Goal: Task Accomplishment & Management: Use online tool/utility

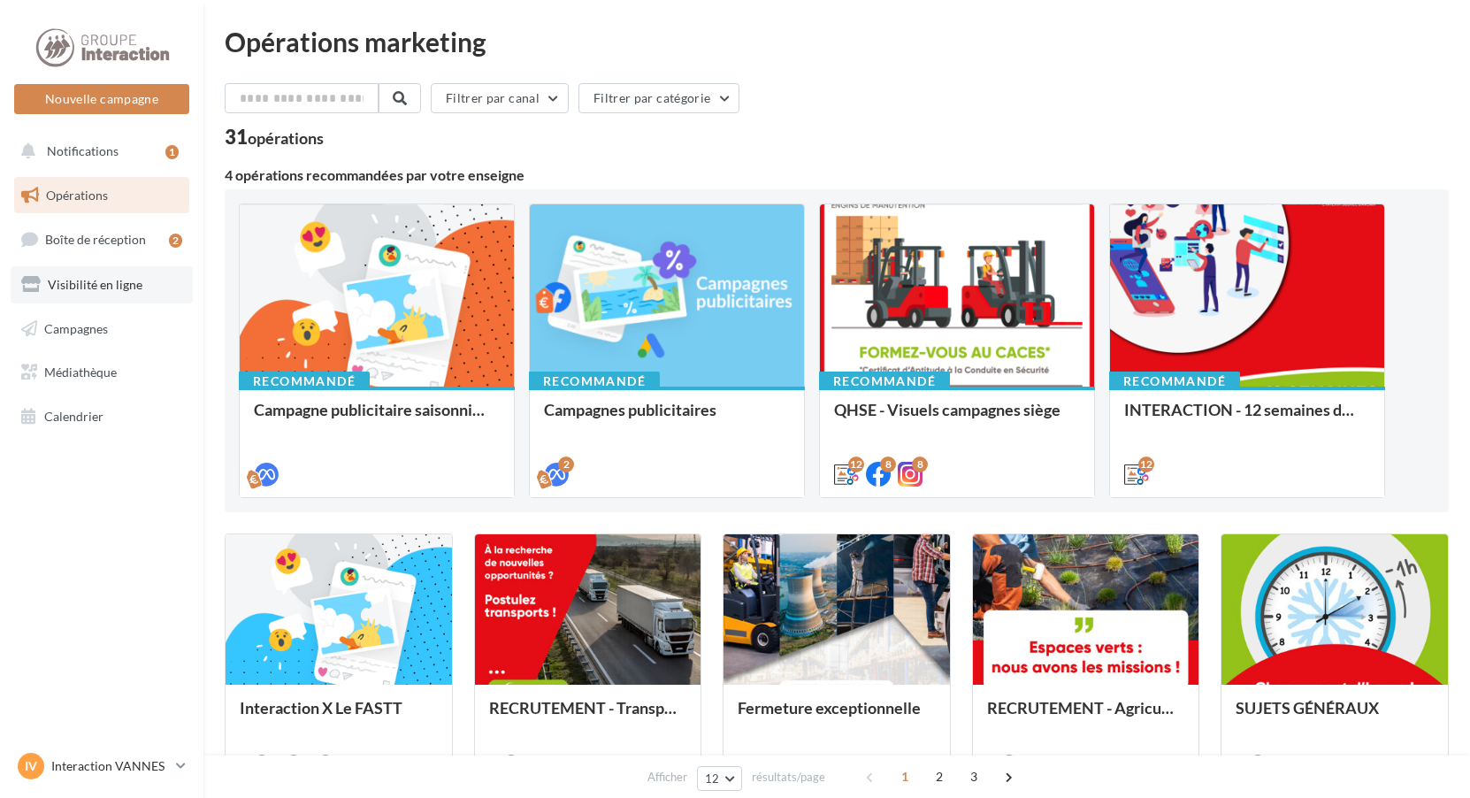
click at [119, 285] on span "Visibilité en ligne" at bounding box center [95, 284] width 95 height 15
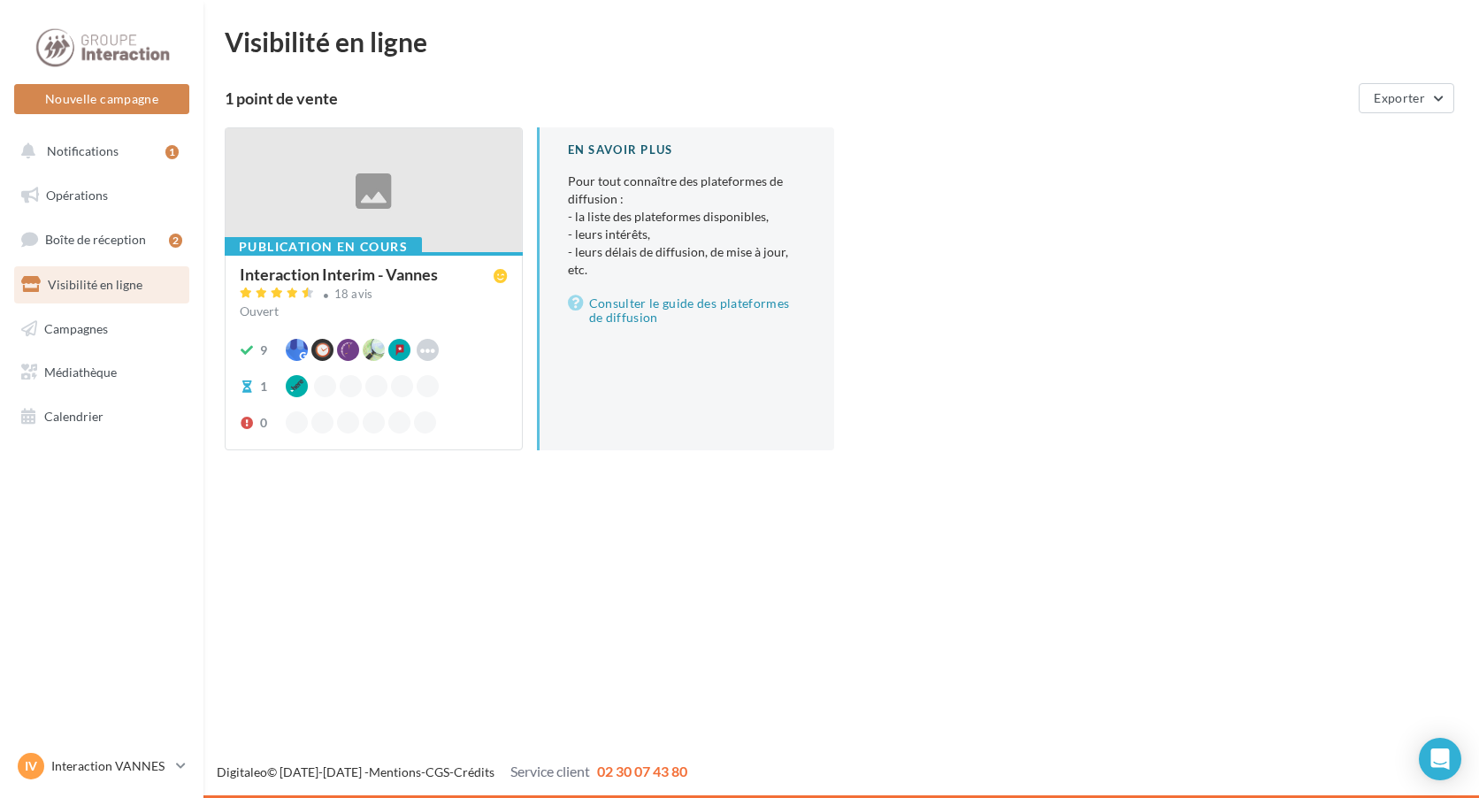
click at [434, 222] on div at bounding box center [374, 191] width 296 height 126
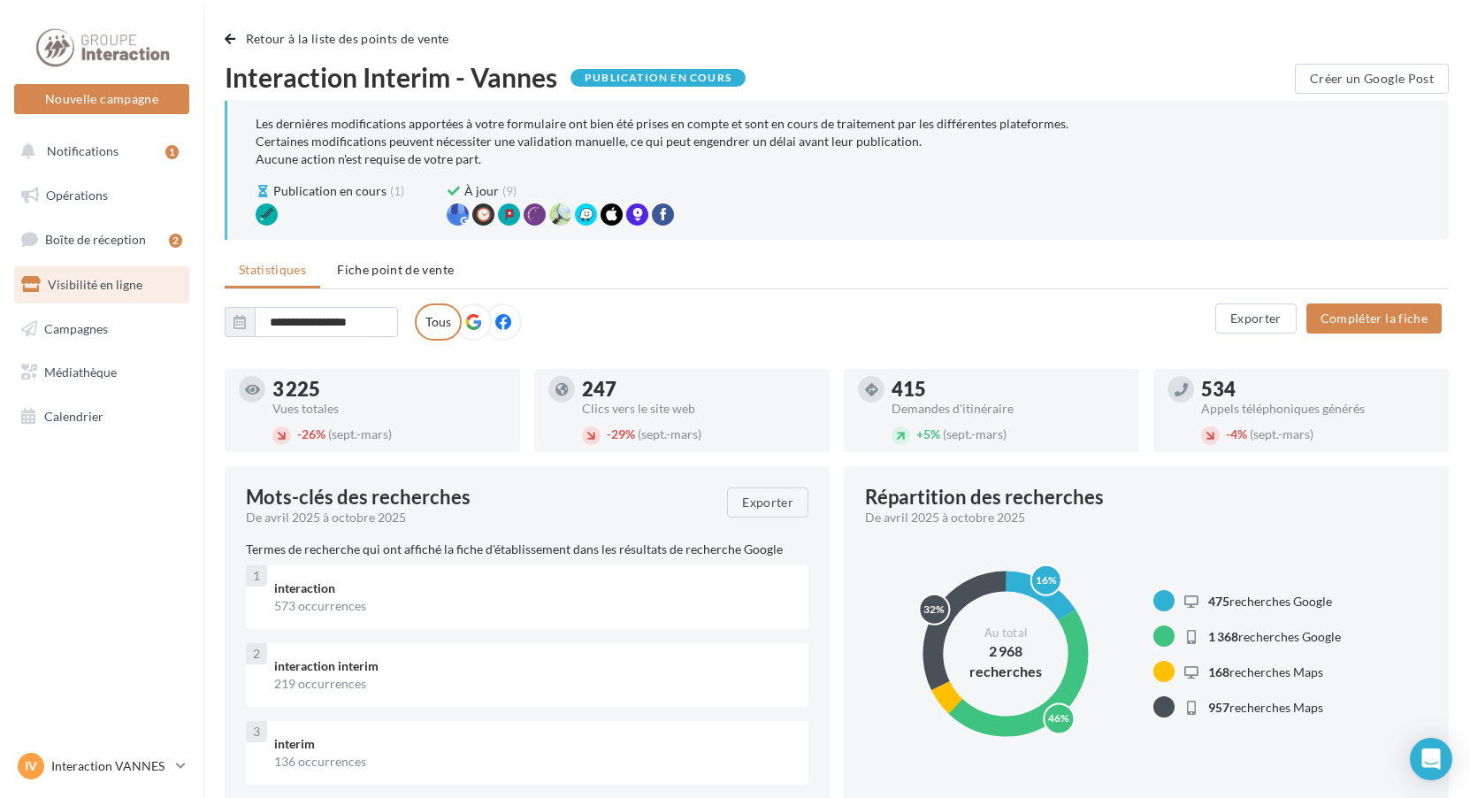
drag, startPoint x: 288, startPoint y: 384, endPoint x: 391, endPoint y: 394, distance: 103.1
click at [391, 394] on div "3 225" at bounding box center [388, 388] width 233 height 19
click at [1029, 356] on div "**********" at bounding box center [837, 335] width 1224 height 65
click at [120, 202] on link "Opérations" at bounding box center [102, 195] width 182 height 37
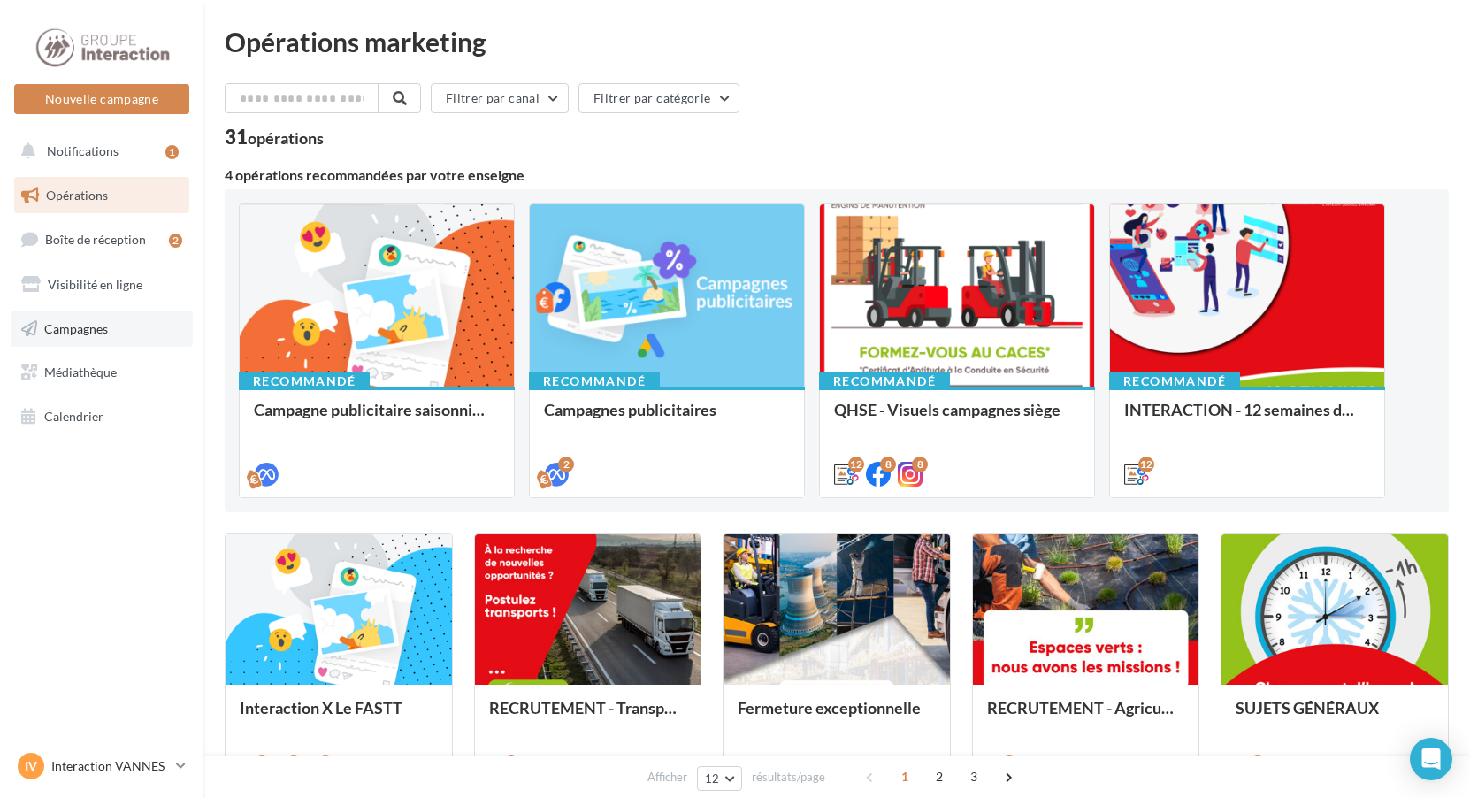
click at [103, 324] on span "Campagnes" at bounding box center [76, 327] width 64 height 15
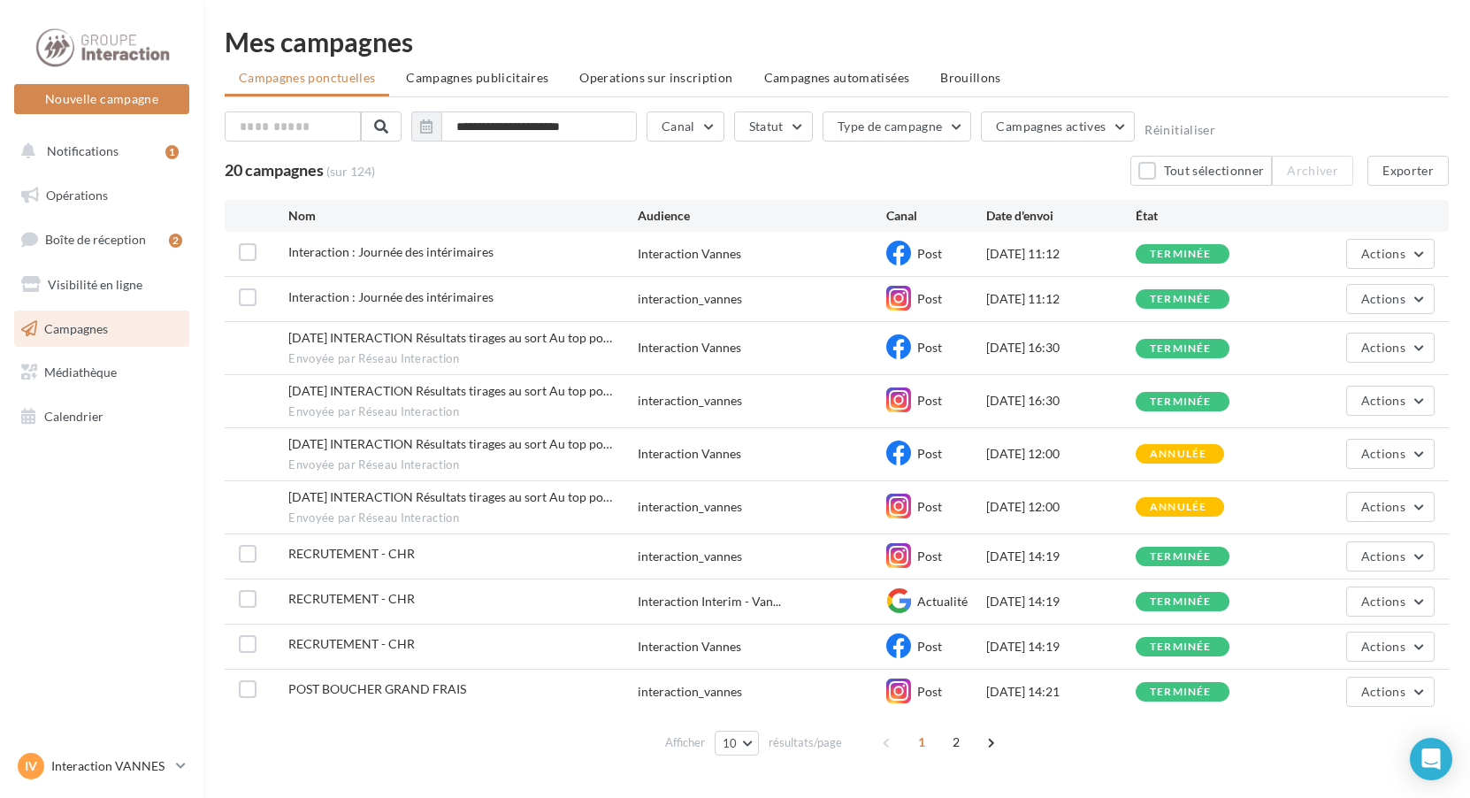
click at [912, 250] on div "Post" at bounding box center [936, 254] width 100 height 27
click at [906, 250] on icon at bounding box center [898, 253] width 25 height 25
click at [314, 251] on span "Interaction : Journée des intérimaires" at bounding box center [390, 251] width 205 height 15
click at [249, 254] on label at bounding box center [248, 252] width 18 height 18
click at [1384, 249] on span "Actions" at bounding box center [1383, 253] width 44 height 15
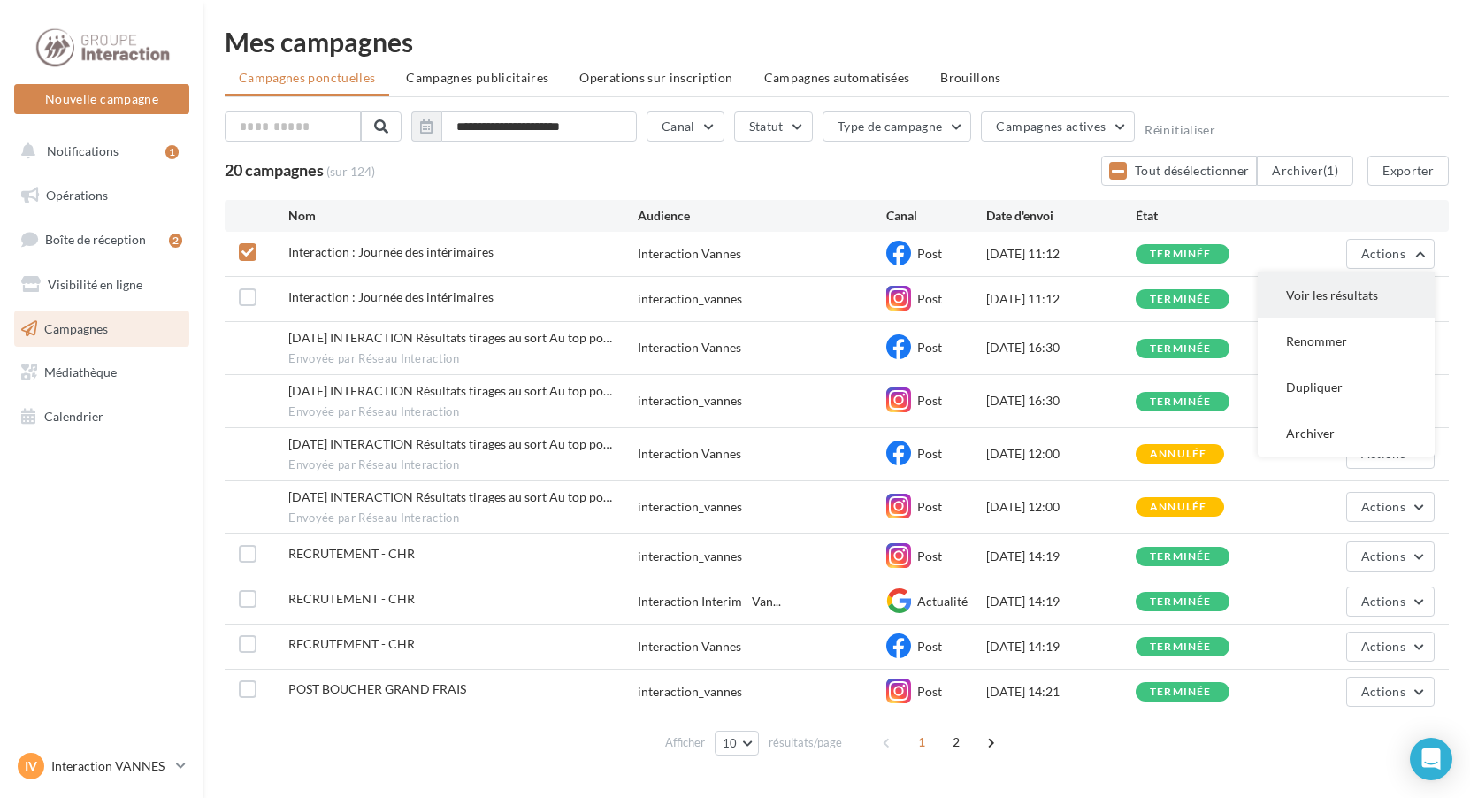
click at [1376, 298] on button "Voir les résultats" at bounding box center [1346, 295] width 177 height 46
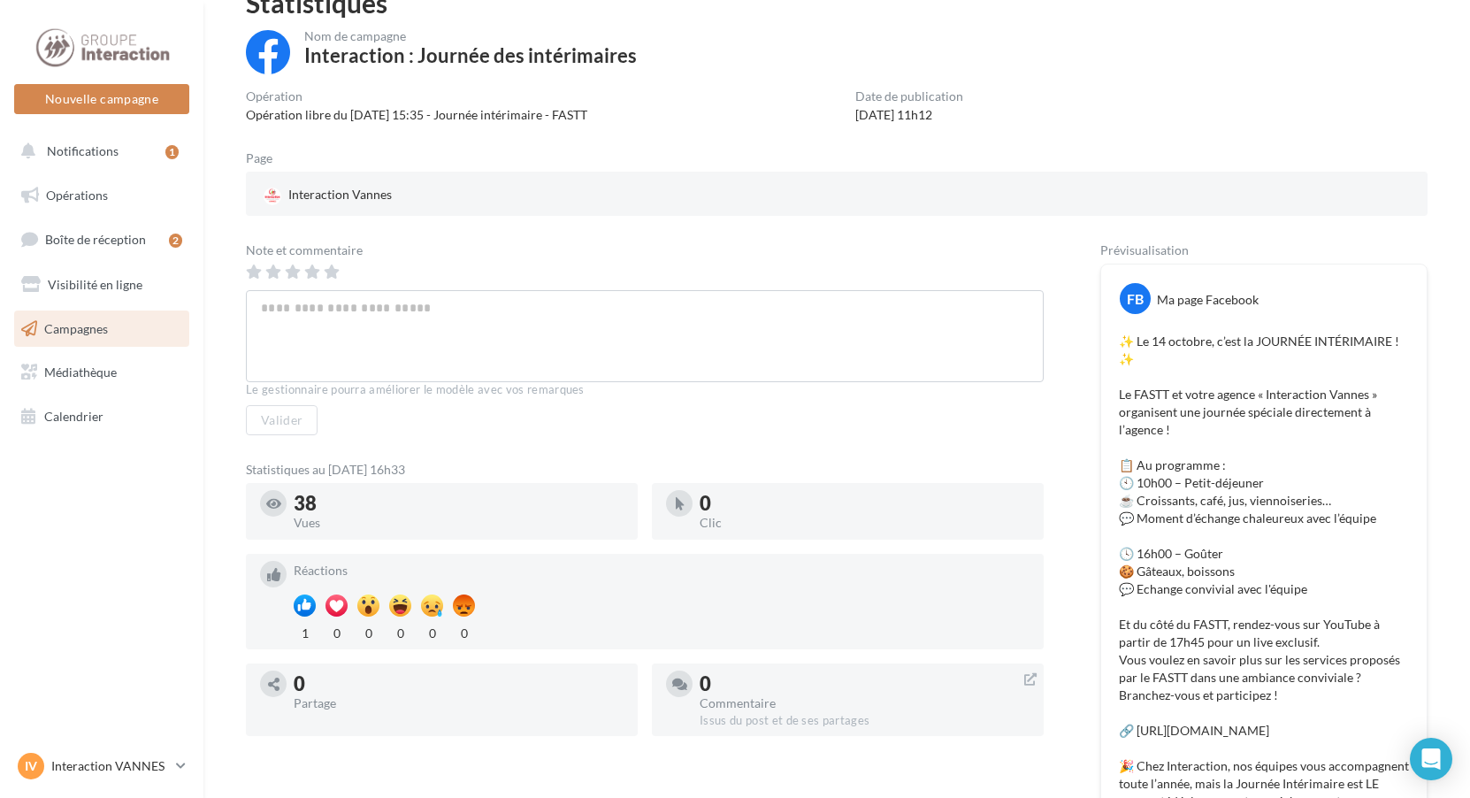
scroll to position [177, 0]
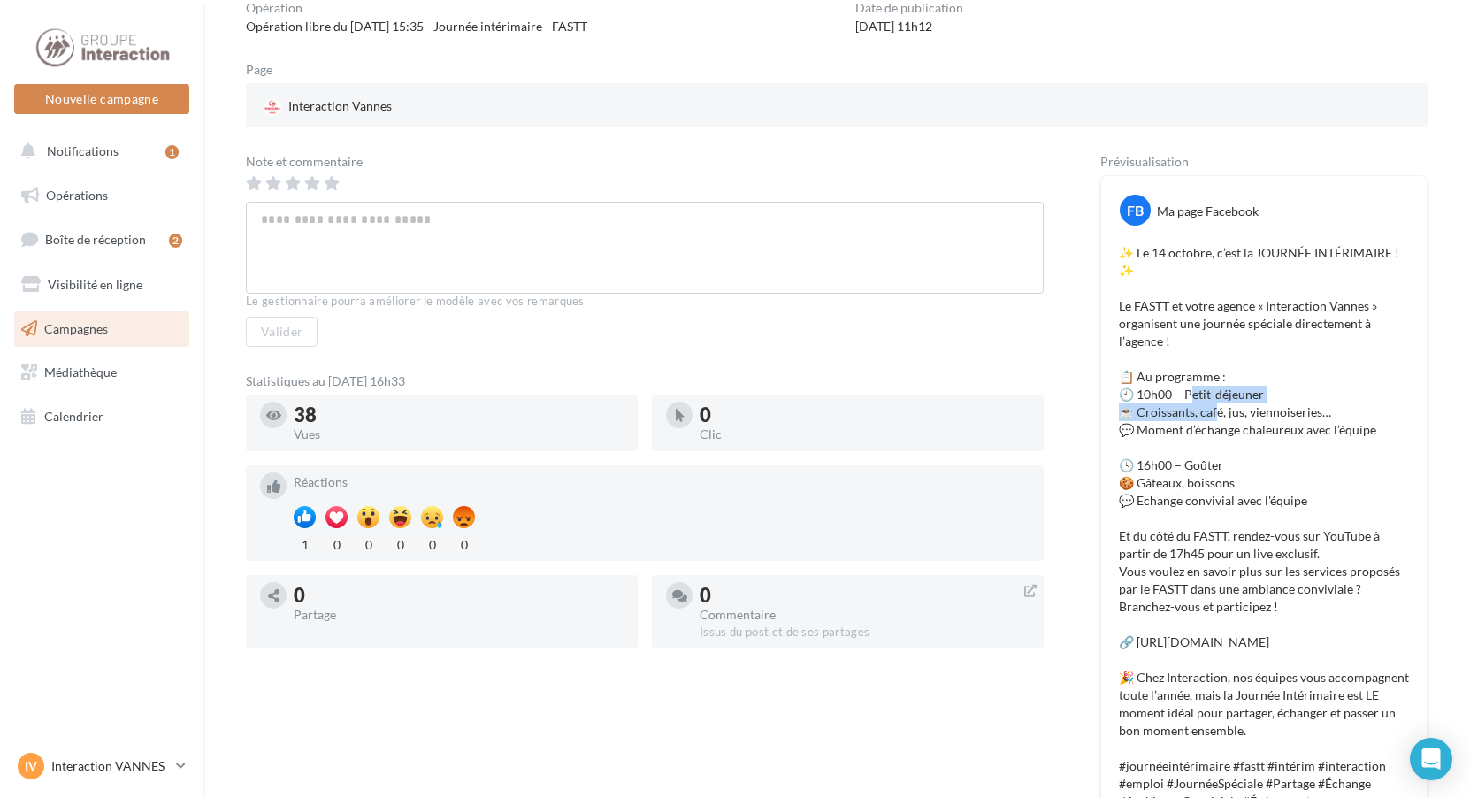
drag, startPoint x: 1194, startPoint y: 394, endPoint x: 1220, endPoint y: 411, distance: 31.4
click at [1220, 411] on p "✨ Le 14 octobre, c’est la JOURNÉE INTÉRIMAIRE ! ✨ Le FASTT et votre agence « In…" at bounding box center [1264, 527] width 290 height 566
drag, startPoint x: 1220, startPoint y: 411, endPoint x: 1242, endPoint y: 493, distance: 84.9
click at [1242, 493] on p "✨ Le 14 octobre, c’est la JOURNÉE INTÉRIMAIRE ! ✨ Le FASTT et votre agence « In…" at bounding box center [1264, 527] width 290 height 566
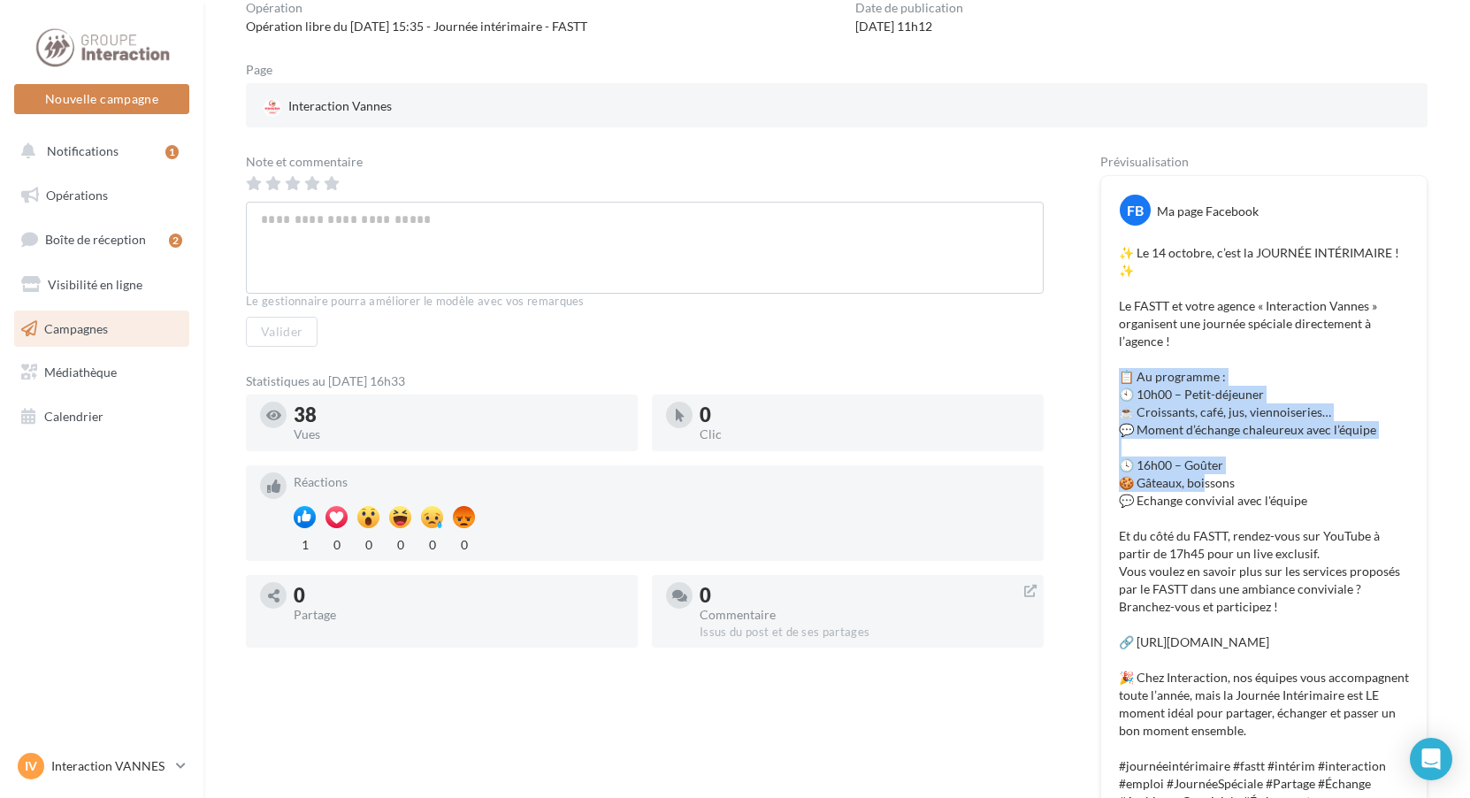
drag, startPoint x: 1121, startPoint y: 371, endPoint x: 1210, endPoint y: 481, distance: 140.9
click at [1209, 481] on p "✨ Le 14 octobre, c’est la JOURNÉE INTÉRIMAIRE ! ✨ Le FASTT et votre agence « In…" at bounding box center [1264, 527] width 290 height 566
drag, startPoint x: 1210, startPoint y: 481, endPoint x: 1218, endPoint y: 525, distance: 44.9
click at [1220, 527] on p "✨ Le 14 octobre, c’est la JOURNÉE INTÉRIMAIRE ! ✨ Le FASTT et votre agence « In…" at bounding box center [1264, 527] width 290 height 566
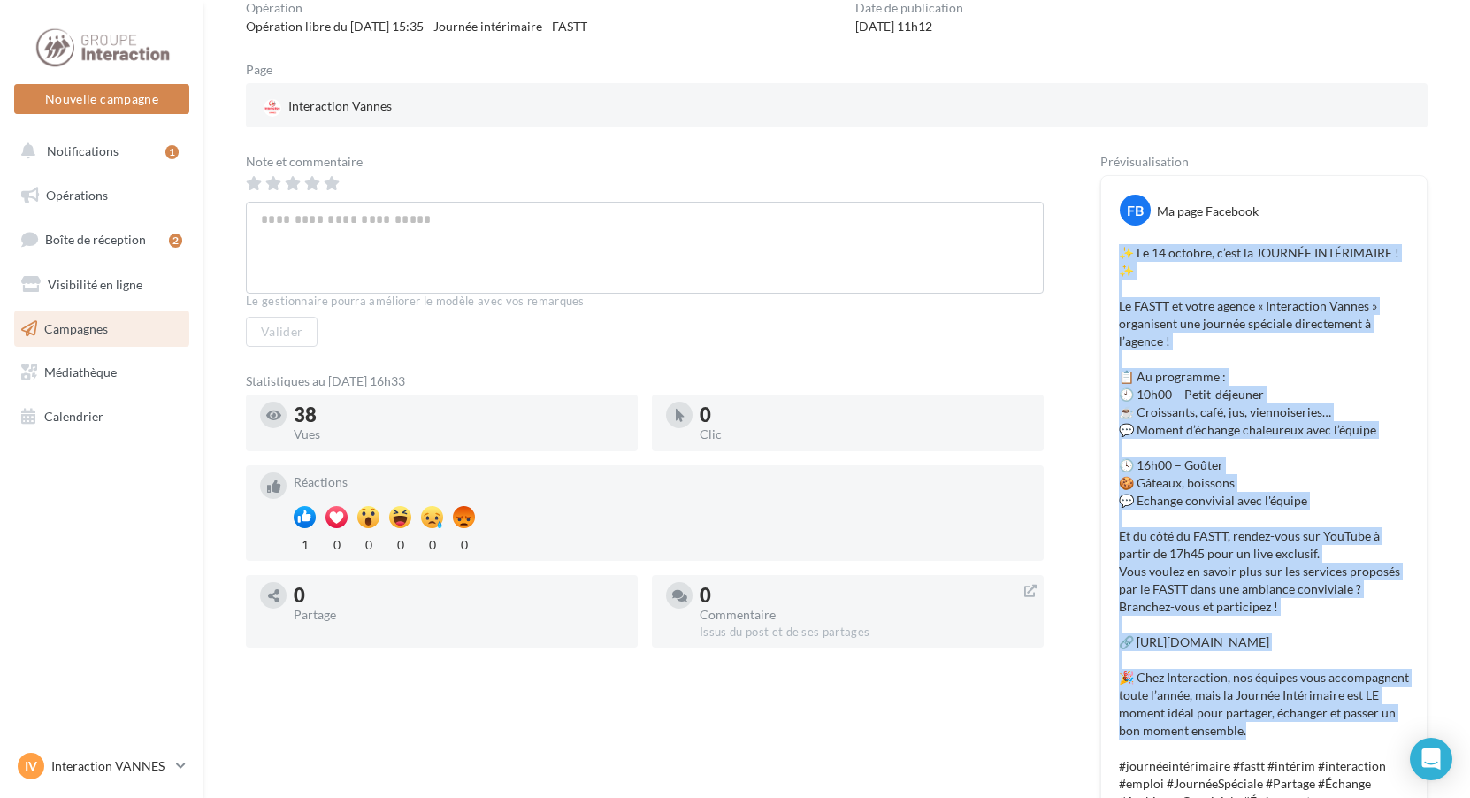
scroll to position [265, 0]
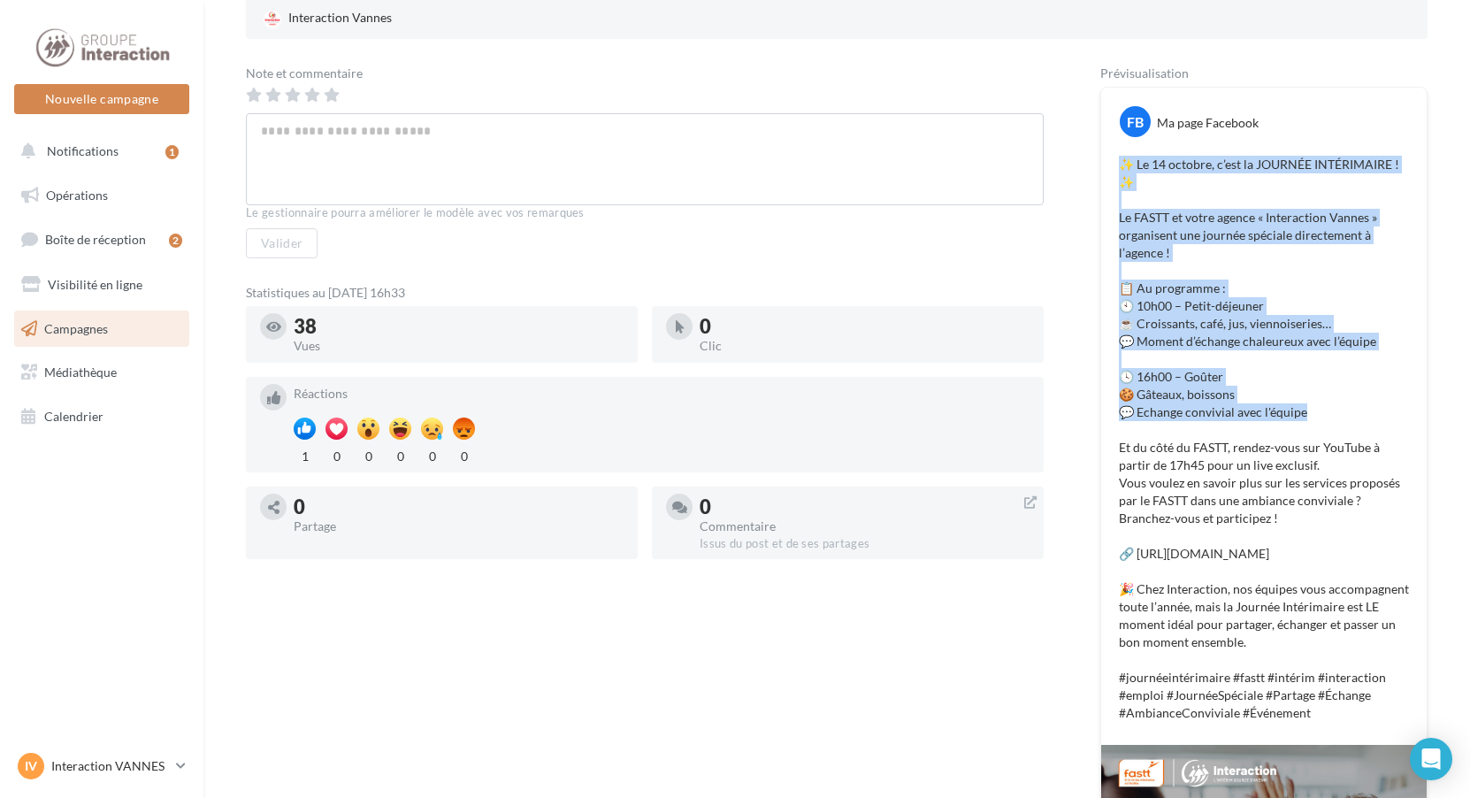
drag, startPoint x: 1125, startPoint y: 250, endPoint x: 1386, endPoint y: 415, distance: 308.4
click at [1386, 415] on p "✨ Le 14 octobre, c’est la JOURNÉE INTÉRIMAIRE ! ✨ Le FASTT et votre agence « In…" at bounding box center [1264, 439] width 290 height 566
click at [1134, 172] on p "✨ Le 14 octobre, c’est la JOURNÉE INTÉRIMAIRE ! ✨ Le FASTT et votre agence « In…" at bounding box center [1264, 439] width 290 height 566
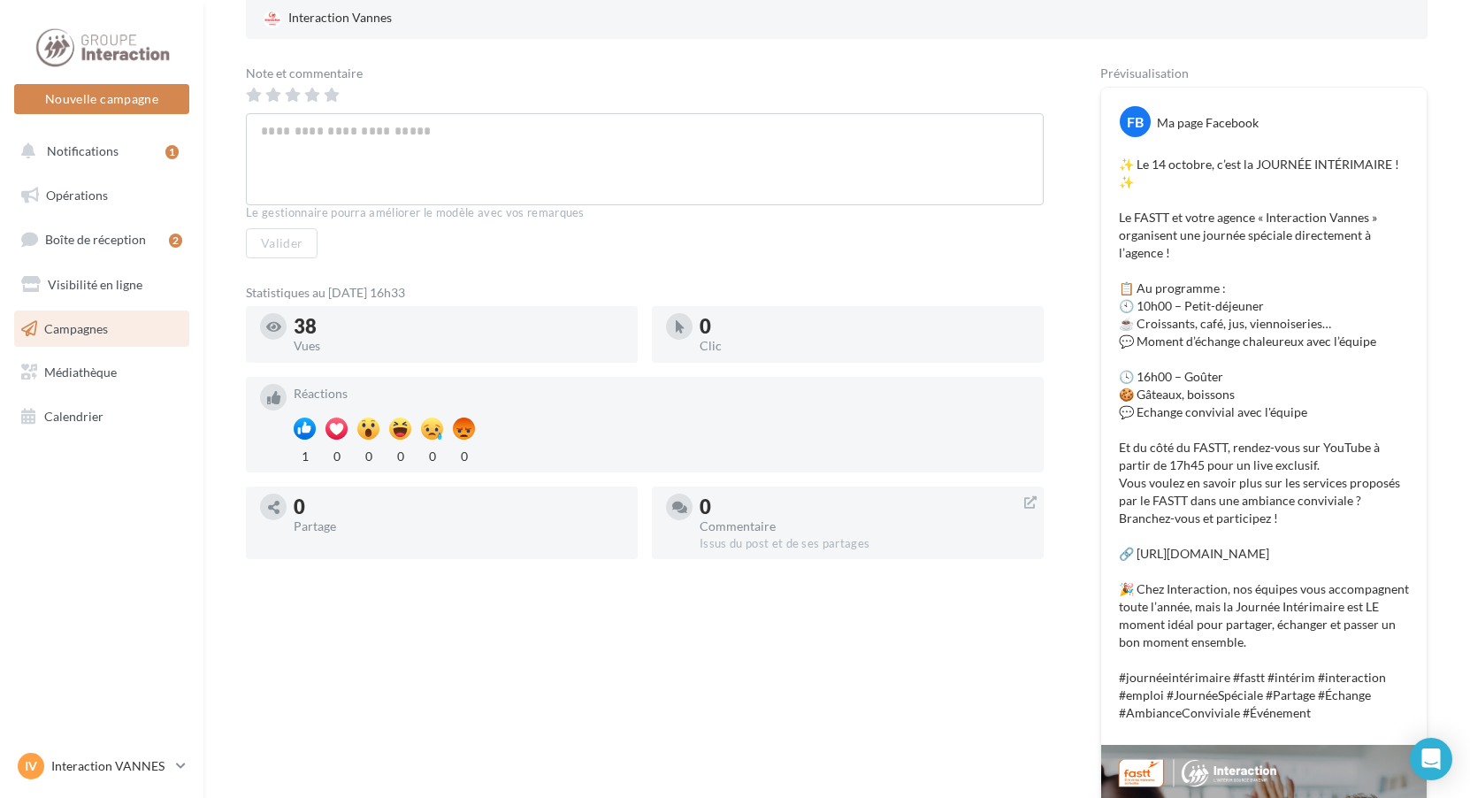
drag, startPoint x: 1123, startPoint y: 157, endPoint x: 1345, endPoint y: 560, distance: 460.3
click at [1345, 560] on p "✨ Le 14 octobre, c’est la JOURNÉE INTÉRIMAIRE ! ✨ Le FASTT et votre agence « In…" at bounding box center [1264, 439] width 290 height 566
copy p "✨ Le 14 octobre, c’est la JOURNÉE INTÉRIMAIRE ! ✨ Le FASTT et votre agence « In…"
click at [1249, 646] on p "✨ Le 14 octobre, c’est la JOURNÉE INTÉRIMAIRE ! ✨ Le FASTT et votre agence « In…" at bounding box center [1264, 439] width 290 height 566
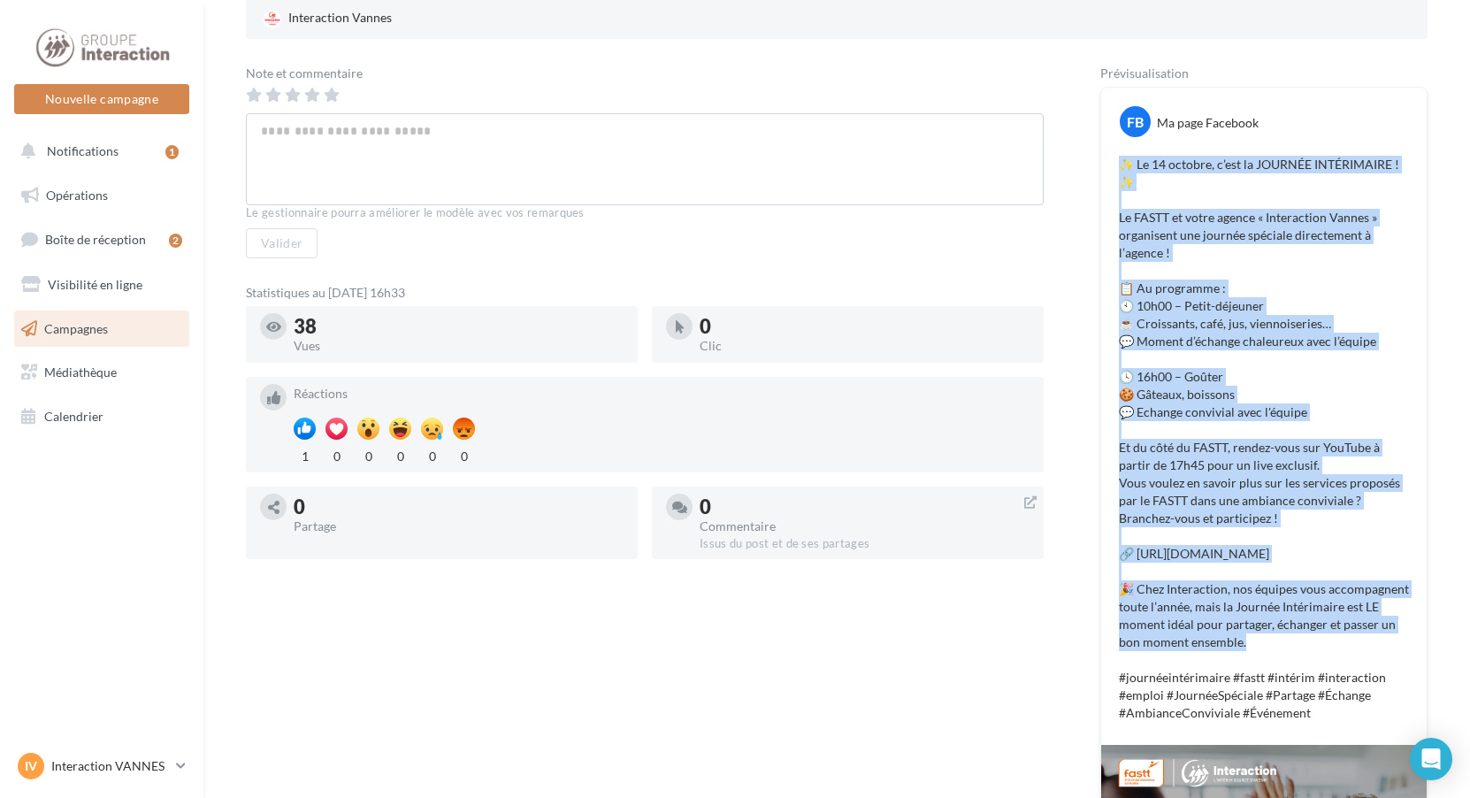
drag, startPoint x: 1261, startPoint y: 639, endPoint x: 1115, endPoint y: 167, distance: 494.3
click at [1115, 167] on div "✨ Le 14 octobre, c’est la JOURNÉE INTÉRIMAIRE ! ✨ Le FASTT et votre agence « In…" at bounding box center [1263, 438] width 317 height 575
copy p "✨ Le 14 octobre, c’est la JOURNÉE INTÉRIMAIRE ! ✨ Le FASTT et votre agence « In…"
